Goal: Transaction & Acquisition: Download file/media

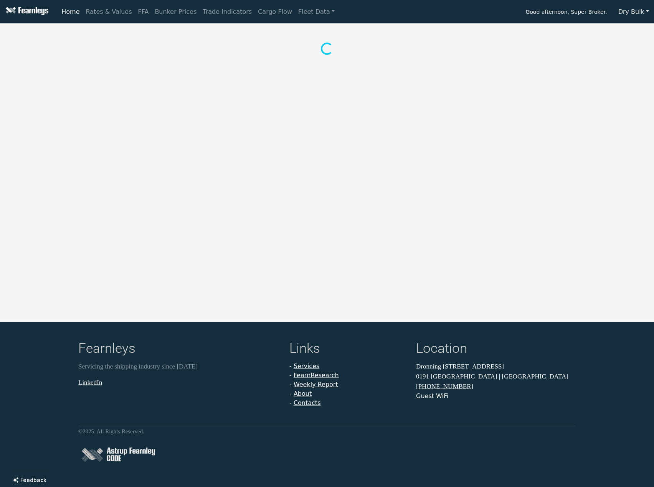
click at [624, 10] on button "Dry Bulk" at bounding box center [633, 12] width 41 height 15
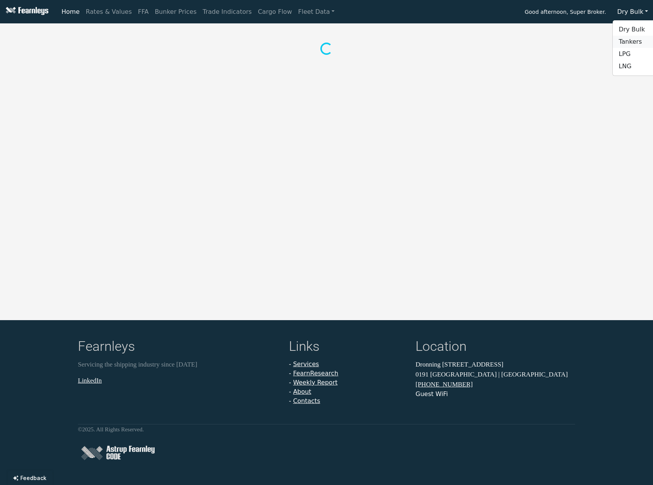
click at [632, 37] on link "Tankers" at bounding box center [643, 42] width 61 height 12
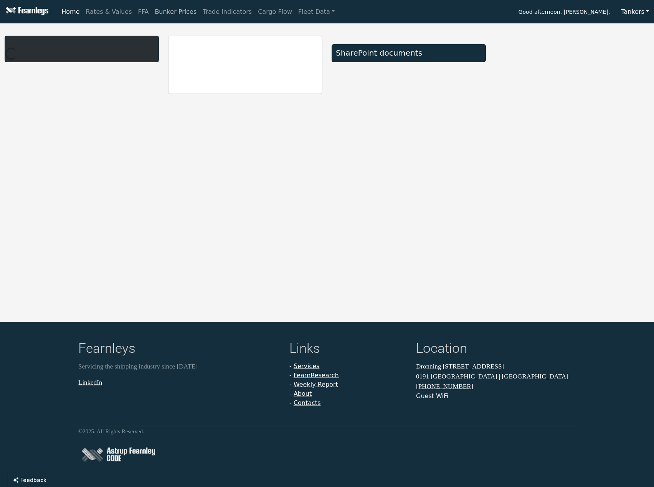
click at [163, 14] on link "Bunker Prices" at bounding box center [176, 11] width 48 height 15
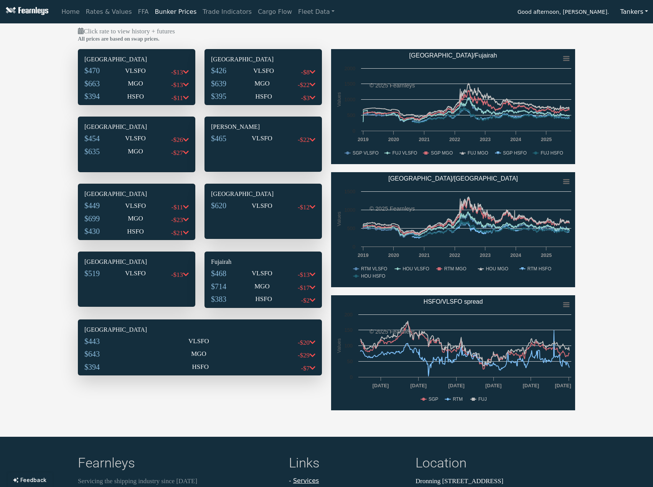
click at [133, 68] on p "VLSFO" at bounding box center [135, 71] width 21 height 10
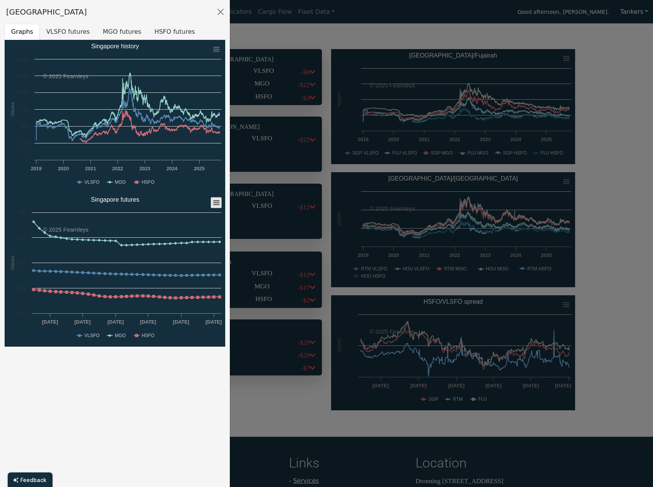
click at [213, 203] on rect "Singapore futures" at bounding box center [216, 203] width 11 height 11
click at [193, 238] on li "Download XLS" at bounding box center [191, 239] width 53 height 11
click at [271, 41] on div at bounding box center [326, 243] width 653 height 487
